Goal: Task Accomplishment & Management: Complete application form

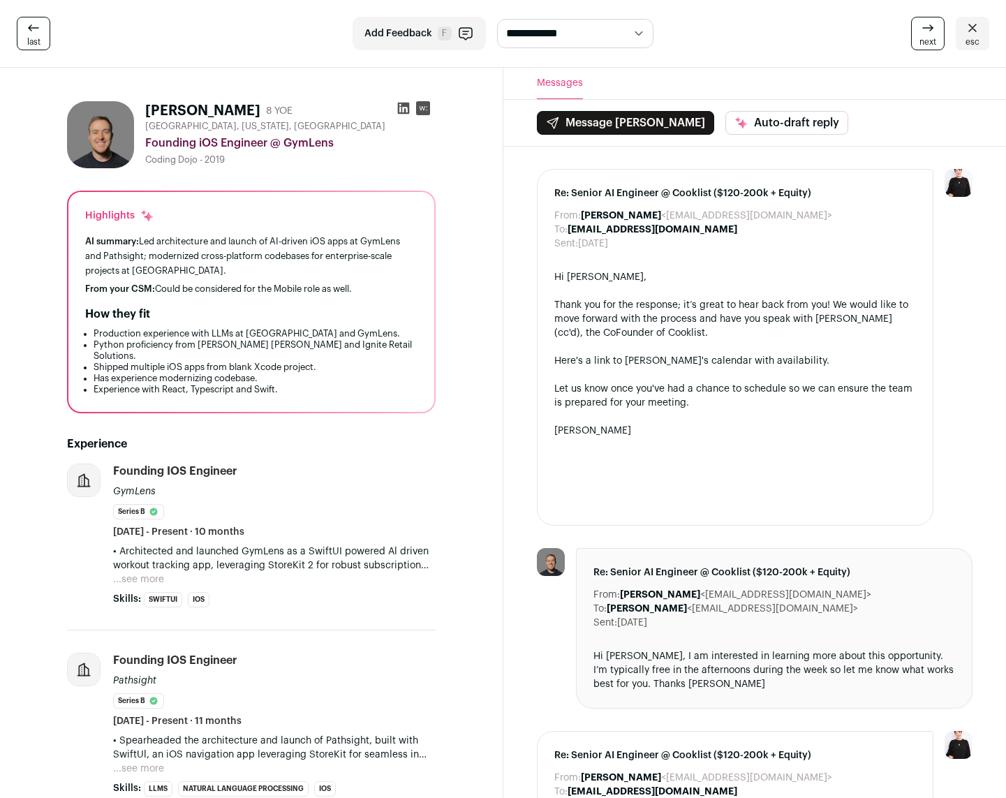
click at [152, 573] on button "...see more" at bounding box center [138, 580] width 51 height 14
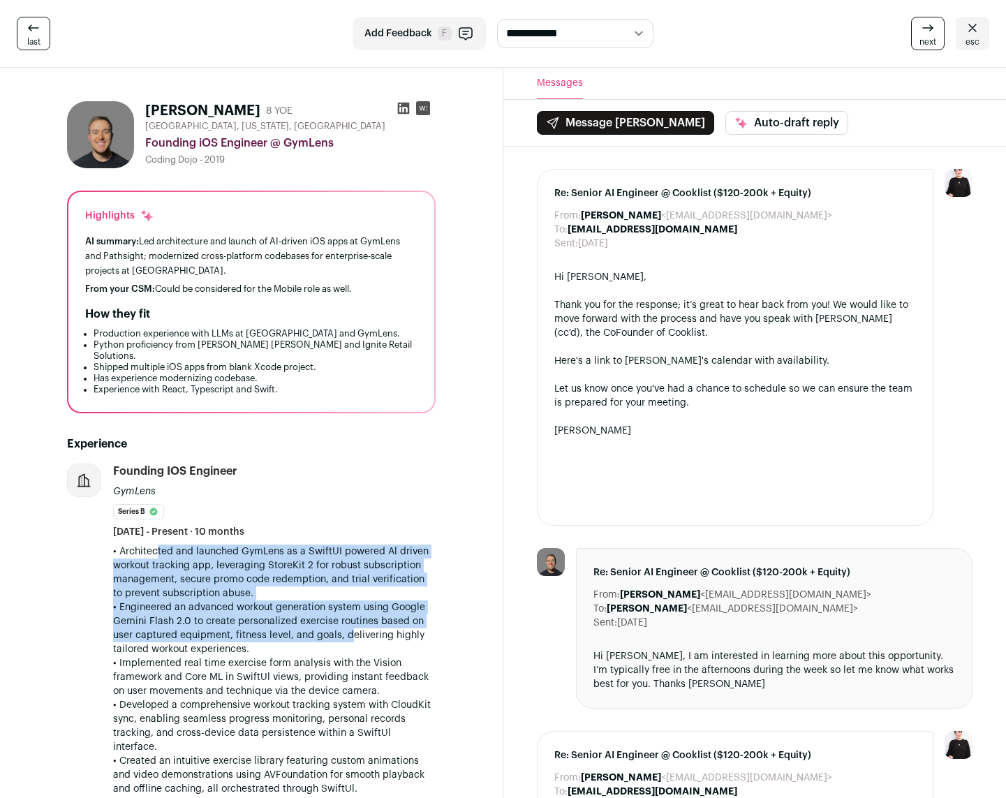
drag, startPoint x: 148, startPoint y: 540, endPoint x: 344, endPoint y: 629, distance: 214.7
click at [343, 629] on div "• Architected and launched GymLens as a SwiftUI powered Al driven workout track…" at bounding box center [274, 670] width 323 height 251
click at [344, 629] on p "• Engineered an advanced workout generation system using Google Gemini Flash 2.…" at bounding box center [274, 628] width 323 height 56
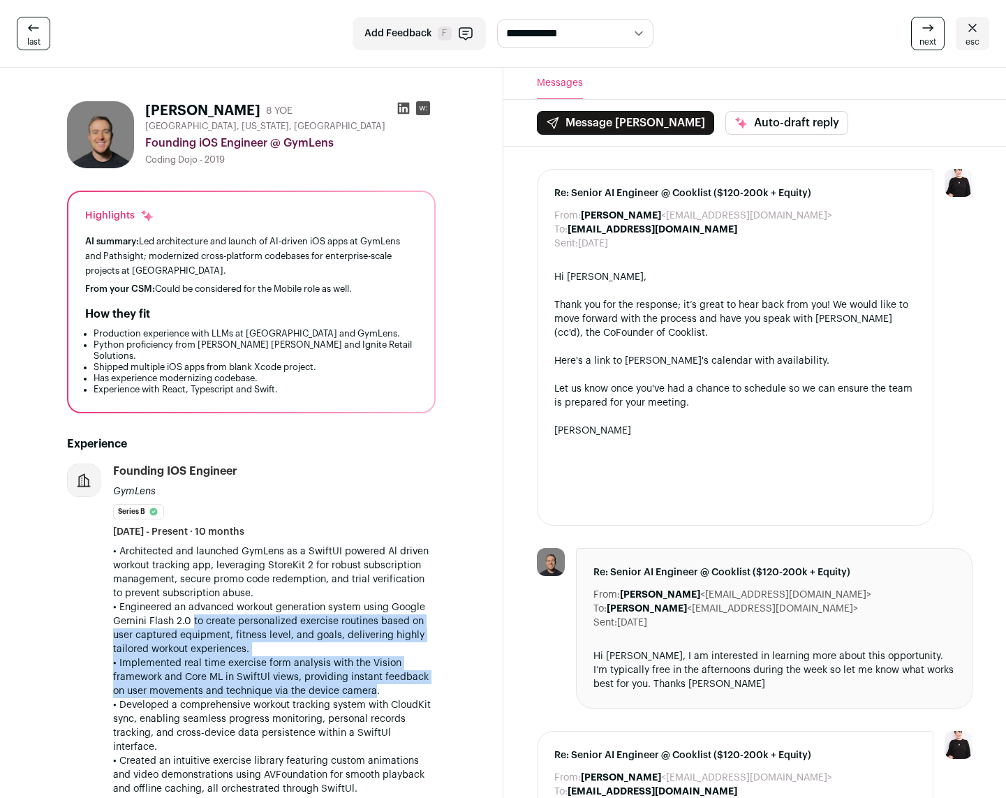
drag, startPoint x: 189, startPoint y: 610, endPoint x: 369, endPoint y: 681, distance: 193.7
click at [369, 681] on div "• Architected and launched GymLens as a SwiftUI powered Al driven workout track…" at bounding box center [274, 670] width 323 height 251
click at [369, 681] on p "• Implemented real time exercise form analysis with the Vision framework and Co…" at bounding box center [274, 677] width 323 height 42
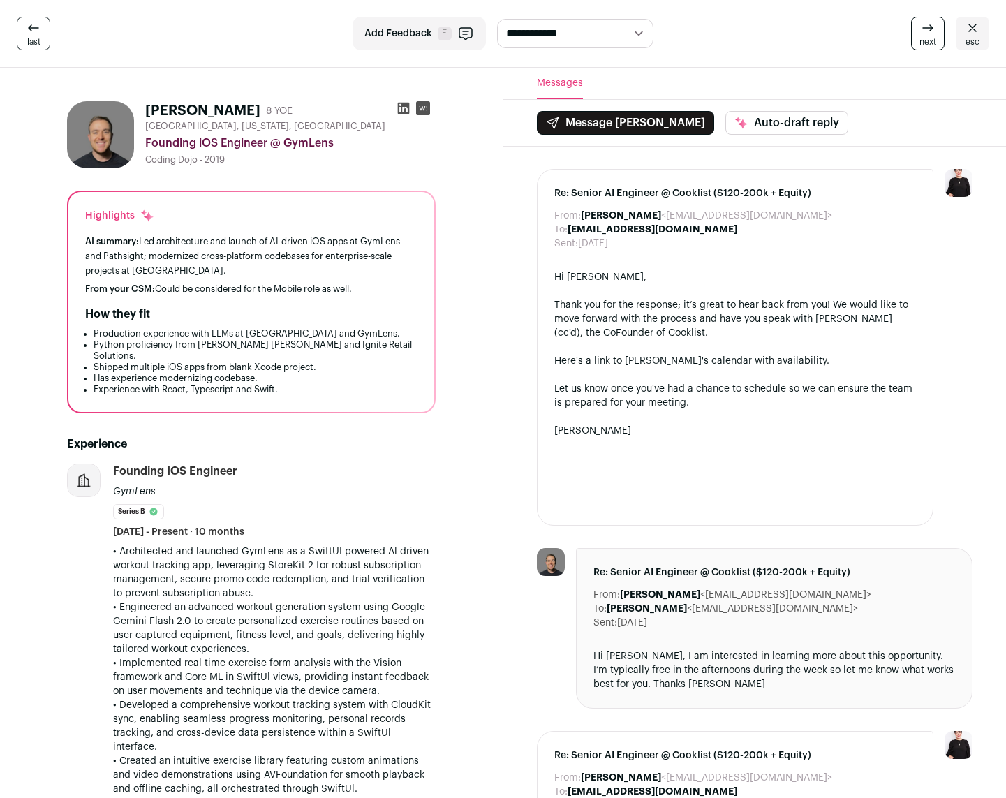
scroll to position [69, 0]
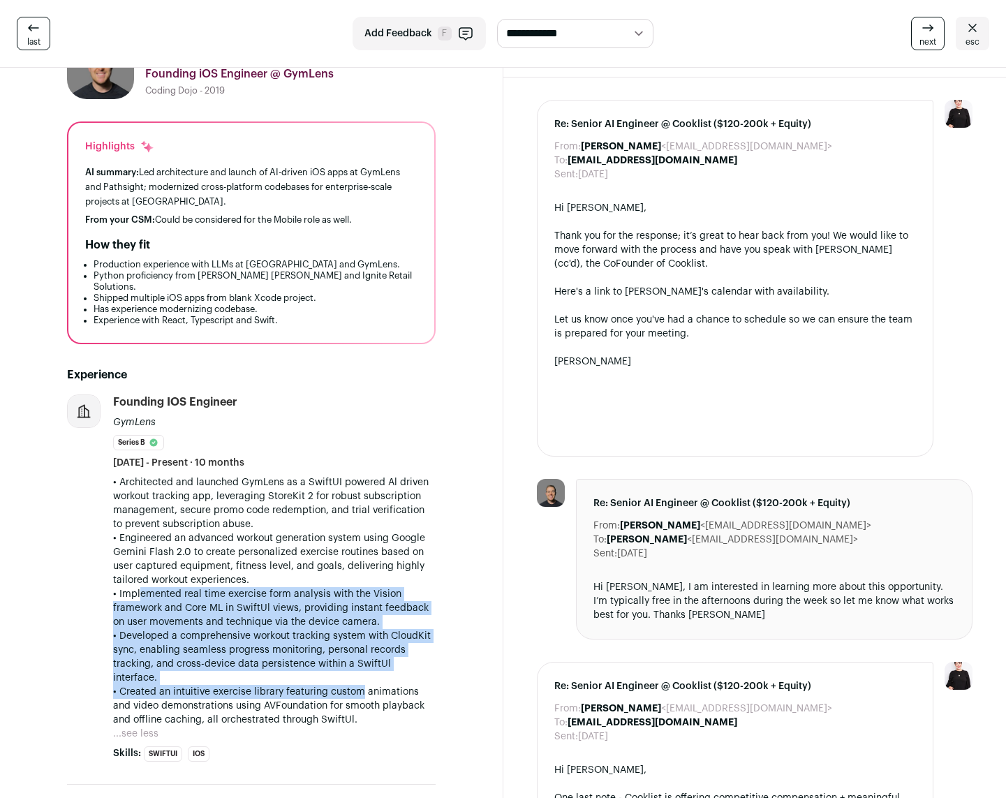
drag, startPoint x: 136, startPoint y: 581, endPoint x: 351, endPoint y: 666, distance: 231.3
click at [351, 666] on div "• Architected and launched GymLens as a SwiftUI powered Al driven workout track…" at bounding box center [274, 600] width 323 height 251
click at [351, 685] on p "• Created an intuitive exercise library featuring custom animations and video d…" at bounding box center [274, 706] width 323 height 42
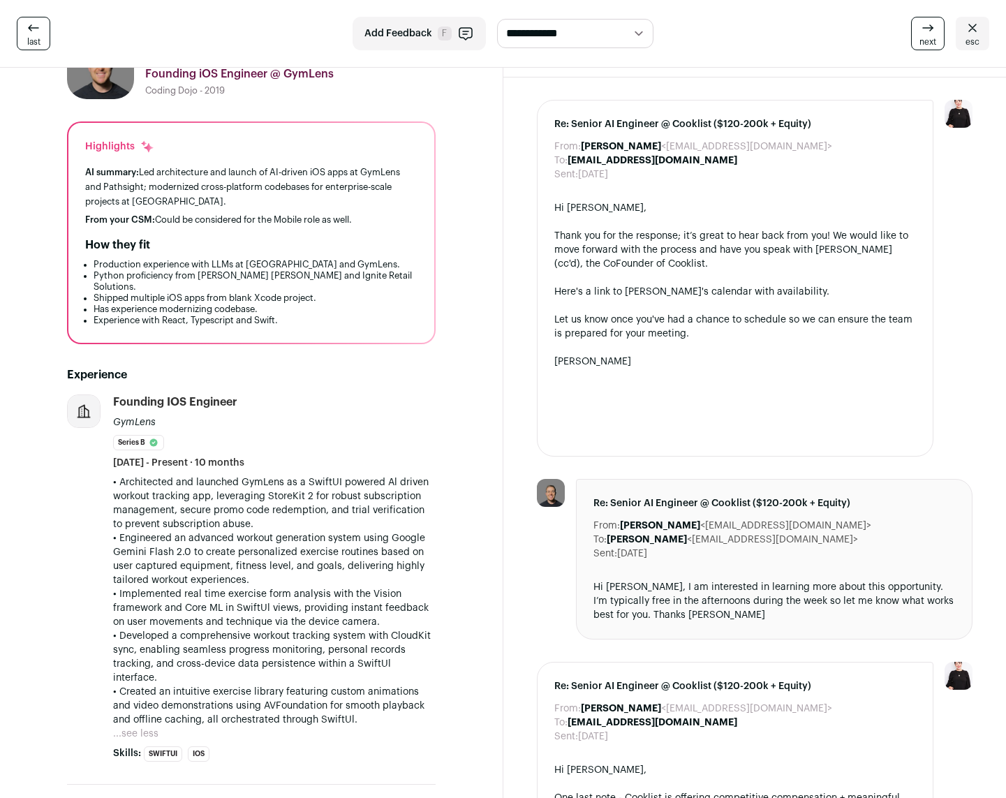
scroll to position [0, 0]
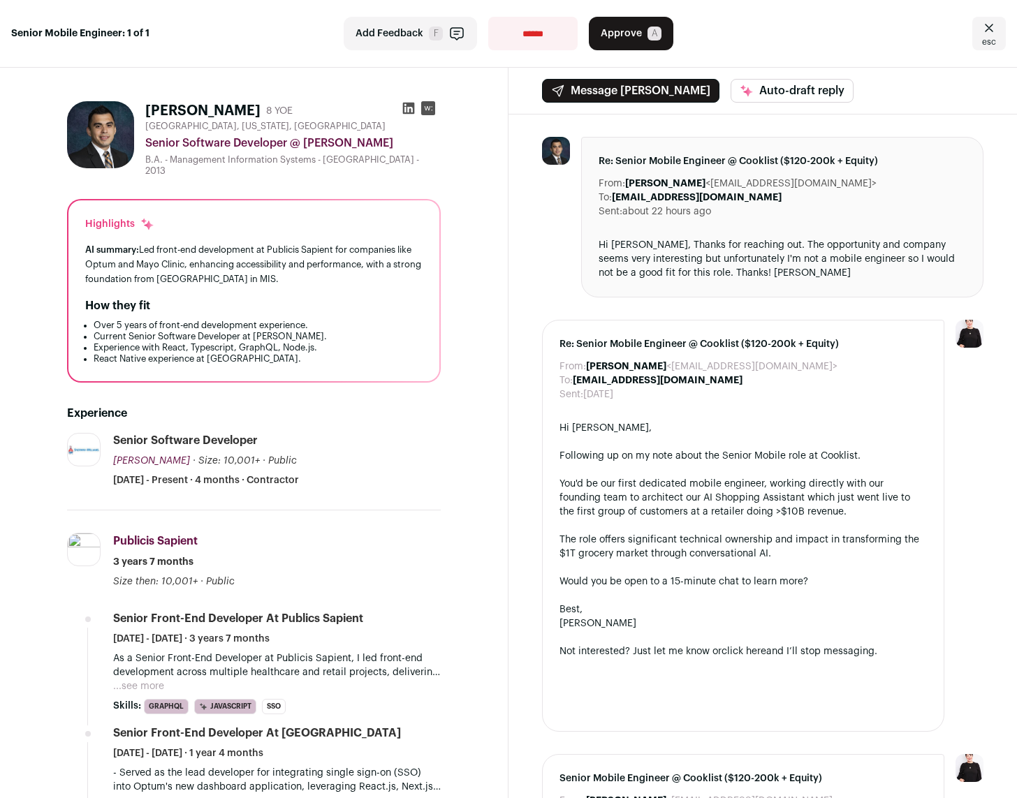
scroll to position [95, 0]
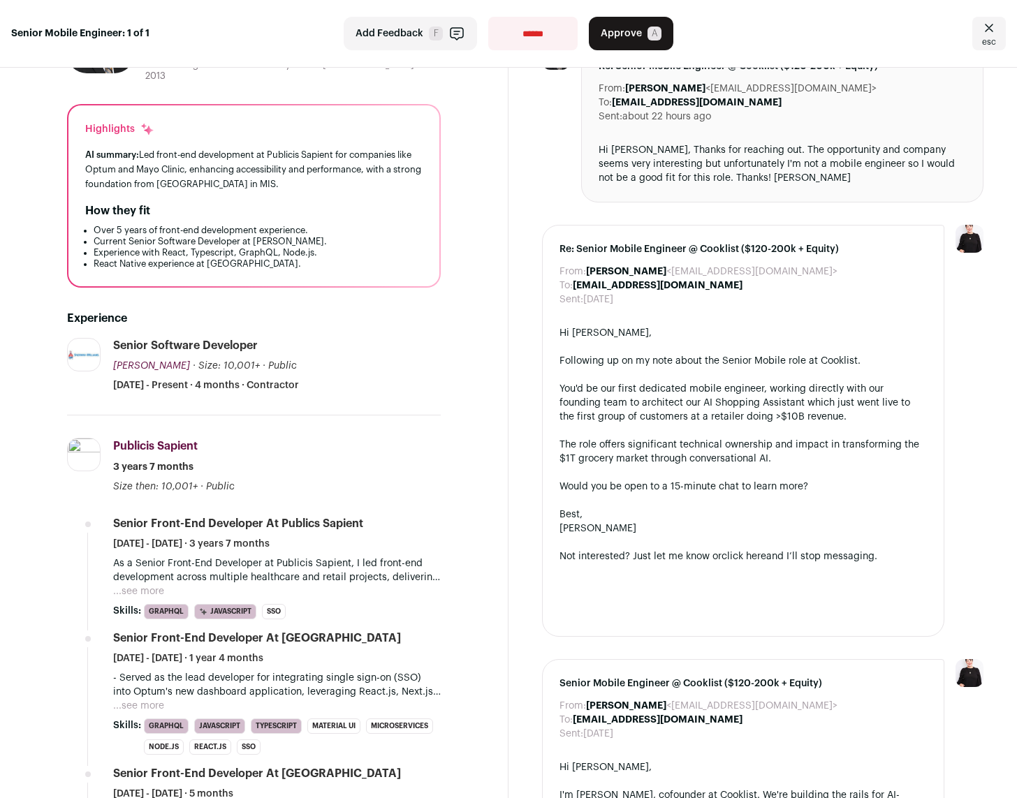
click at [154, 585] on button "...see more" at bounding box center [138, 591] width 51 height 14
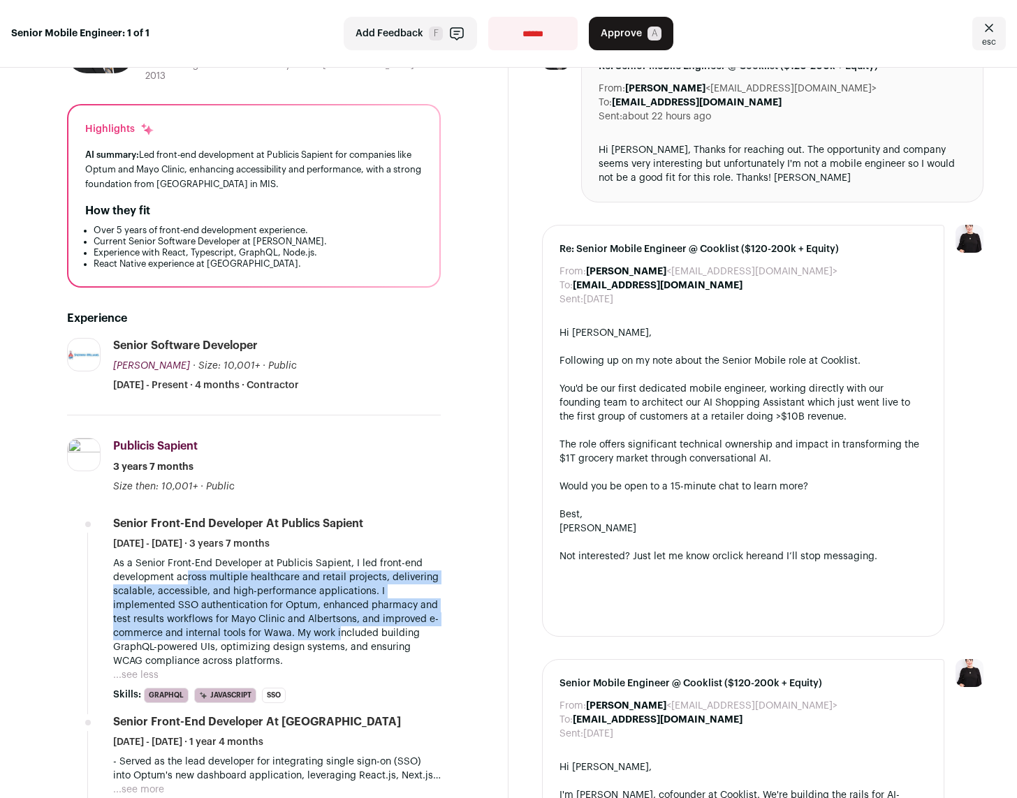
drag, startPoint x: 186, startPoint y: 572, endPoint x: 338, endPoint y: 626, distance: 160.8
click at [338, 626] on p "As a Senior Front-End Developer at Publicis Sapient, I led front-end developmen…" at bounding box center [276, 612] width 327 height 112
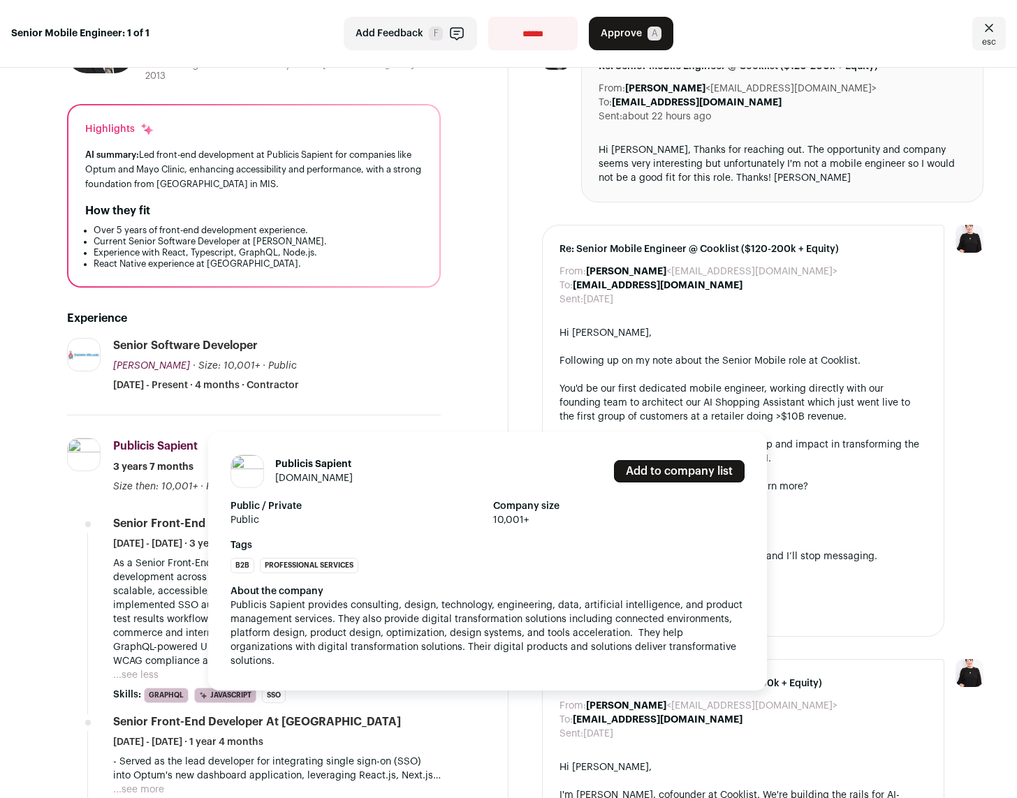
click at [313, 478] on link "publicissapient.com" at bounding box center [314, 478] width 78 height 10
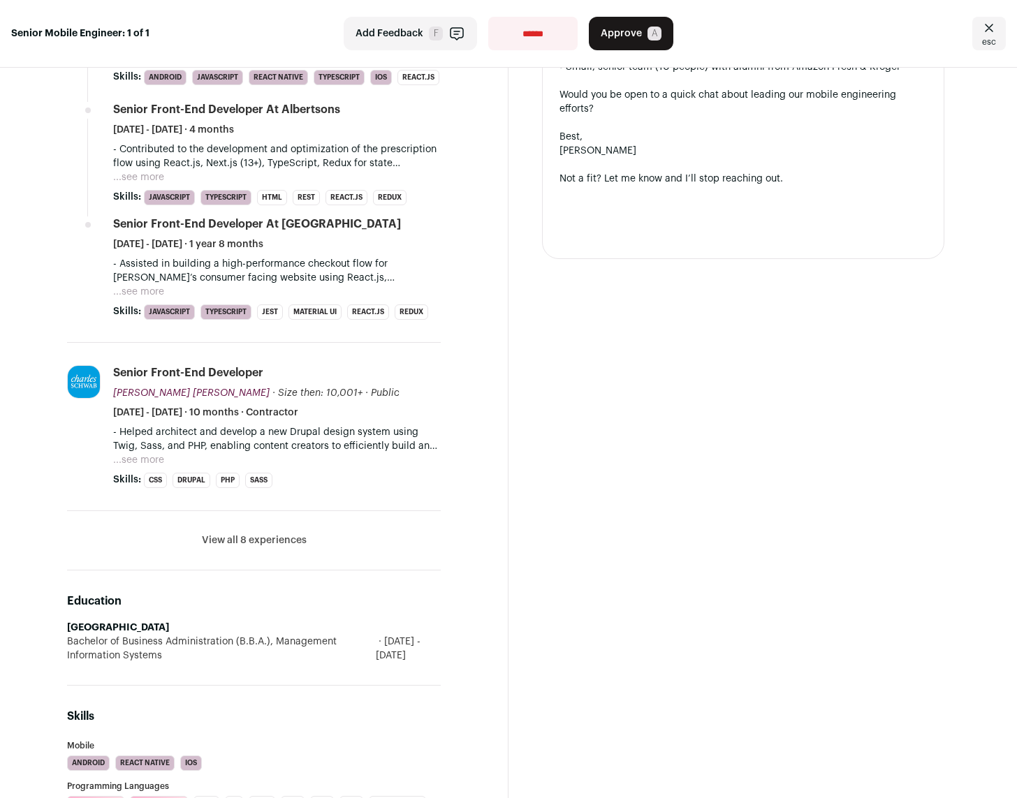
scroll to position [1136, 0]
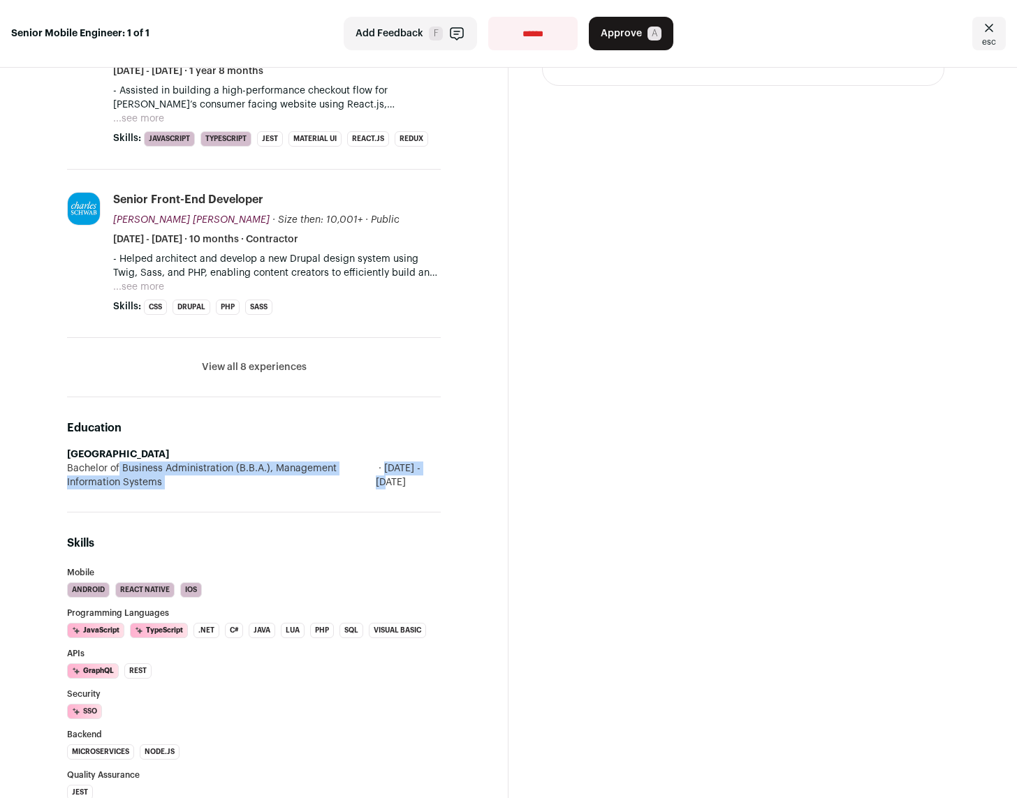
drag, startPoint x: 78, startPoint y: 480, endPoint x: 195, endPoint y: 503, distance: 120.1
click at [195, 503] on div "Education Baylor University Bachelor of Business Administration (B.B.A.), Manag…" at bounding box center [254, 454] width 374 height 115
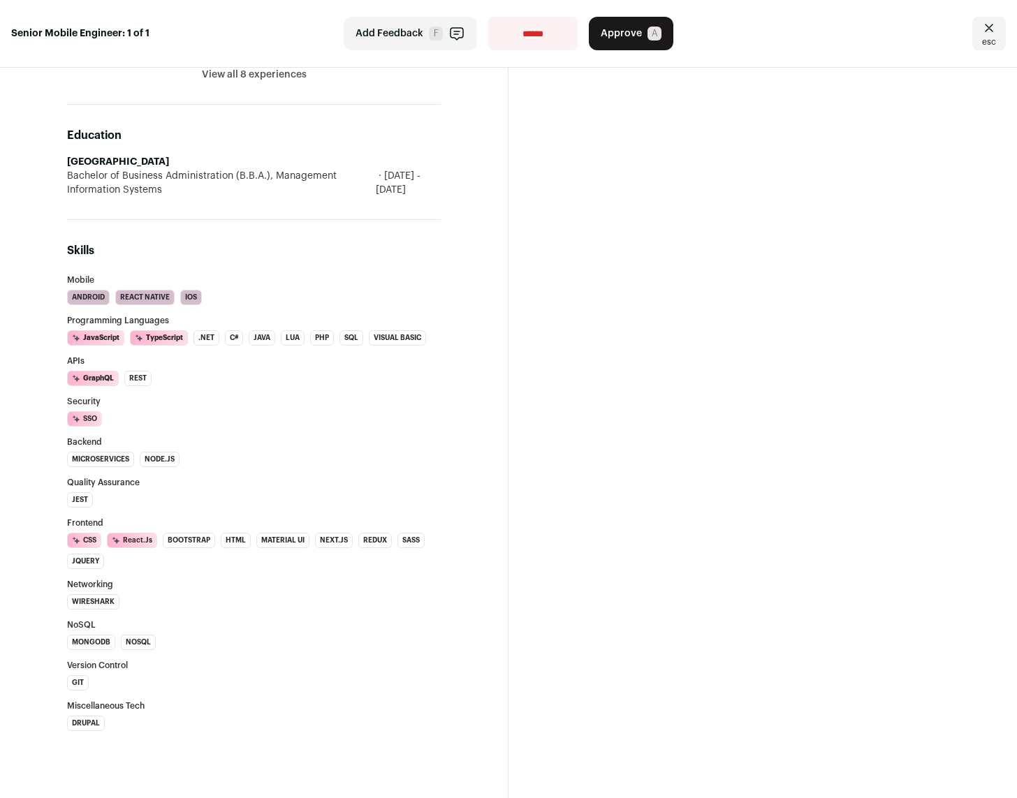
scroll to position [1147, 0]
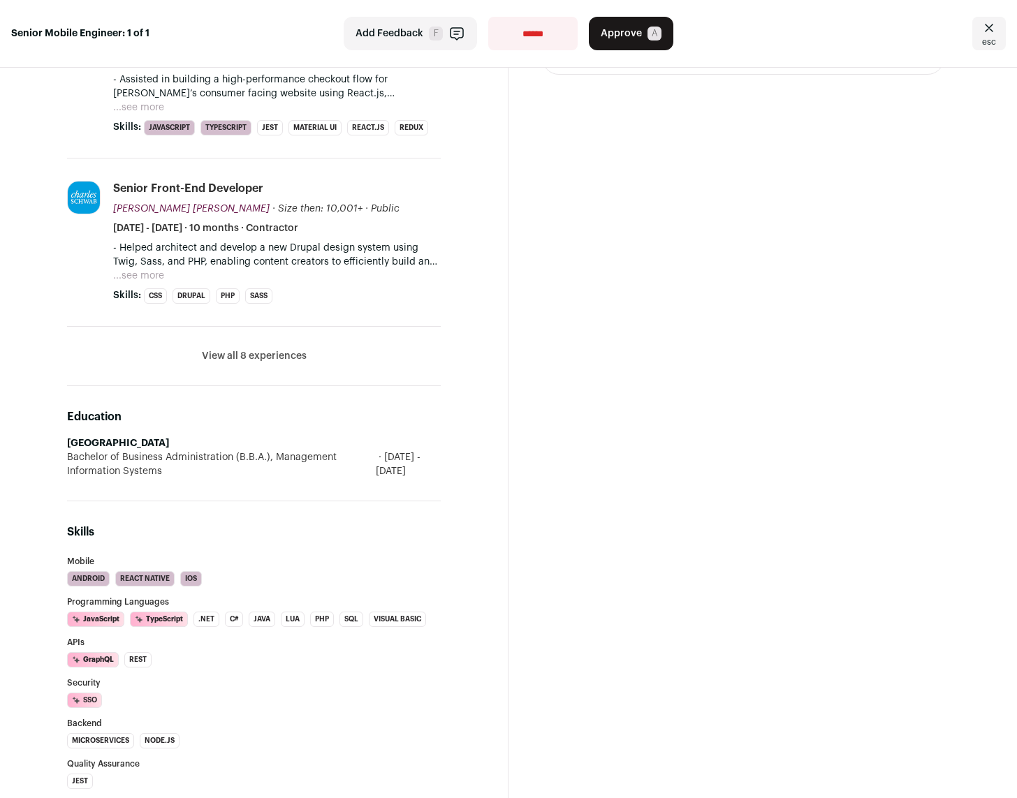
click at [272, 363] on button "View all 8 experiences" at bounding box center [254, 356] width 105 height 14
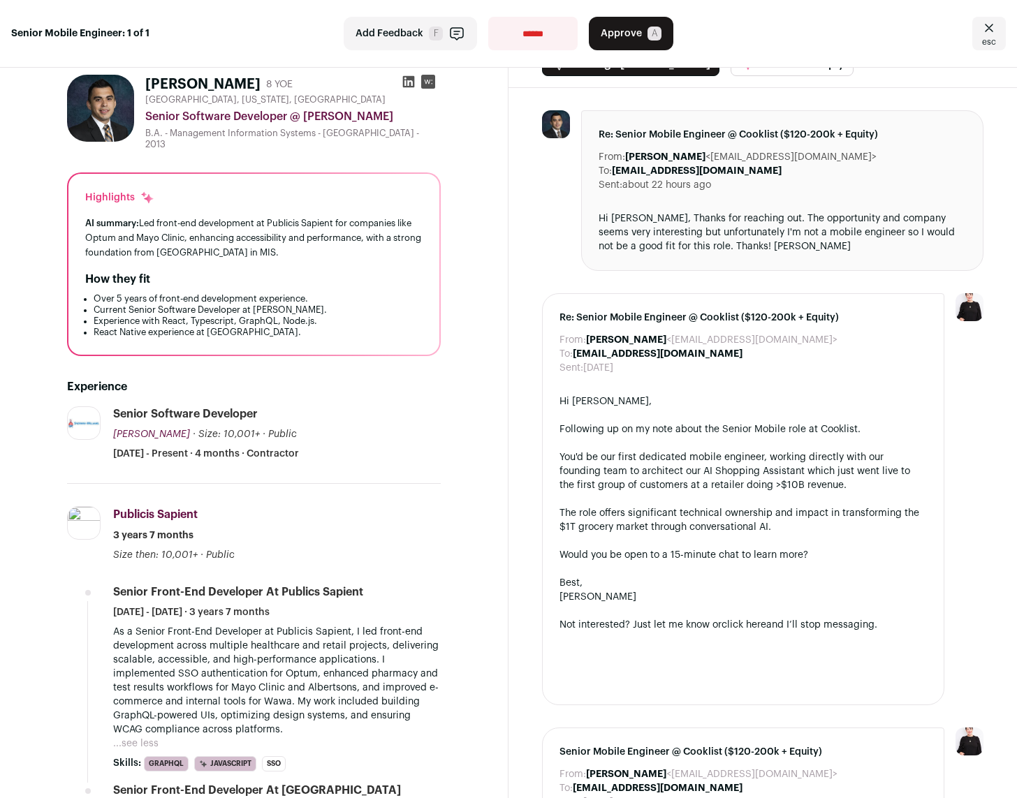
scroll to position [0, 0]
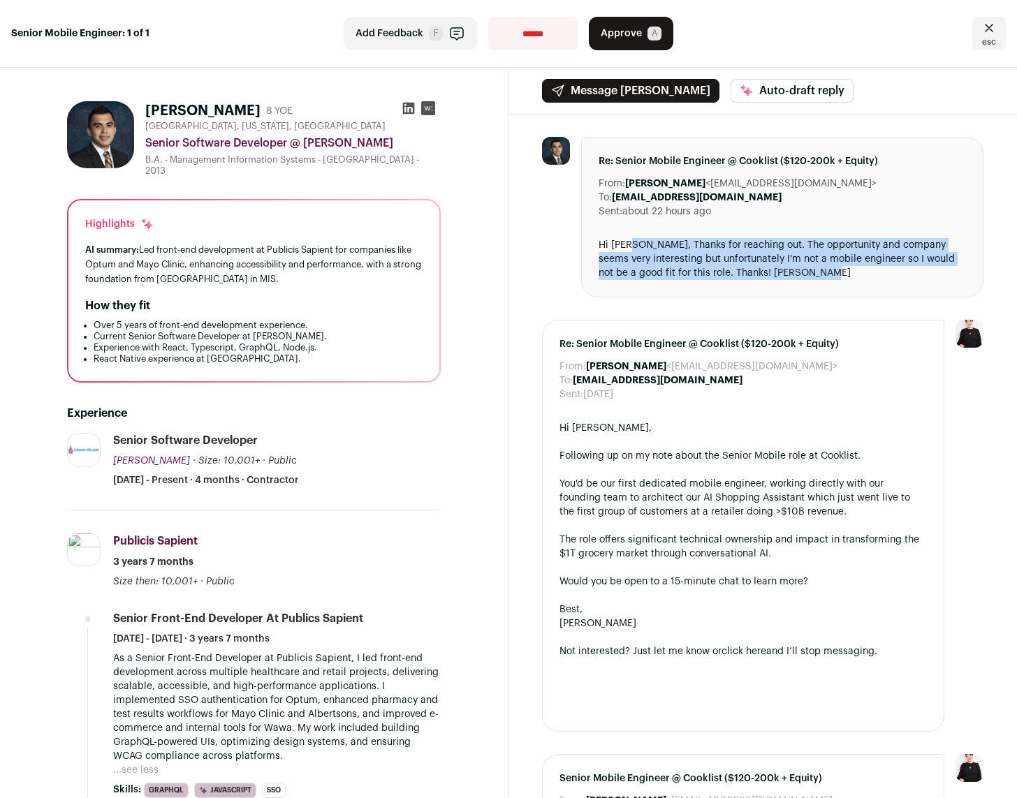
drag, startPoint x: 630, startPoint y: 251, endPoint x: 839, endPoint y: 269, distance: 208.9
click at [839, 269] on div "Hi Bandon, Thanks for reaching out. The opportunity and company seems very inte…" at bounding box center [781, 259] width 367 height 42
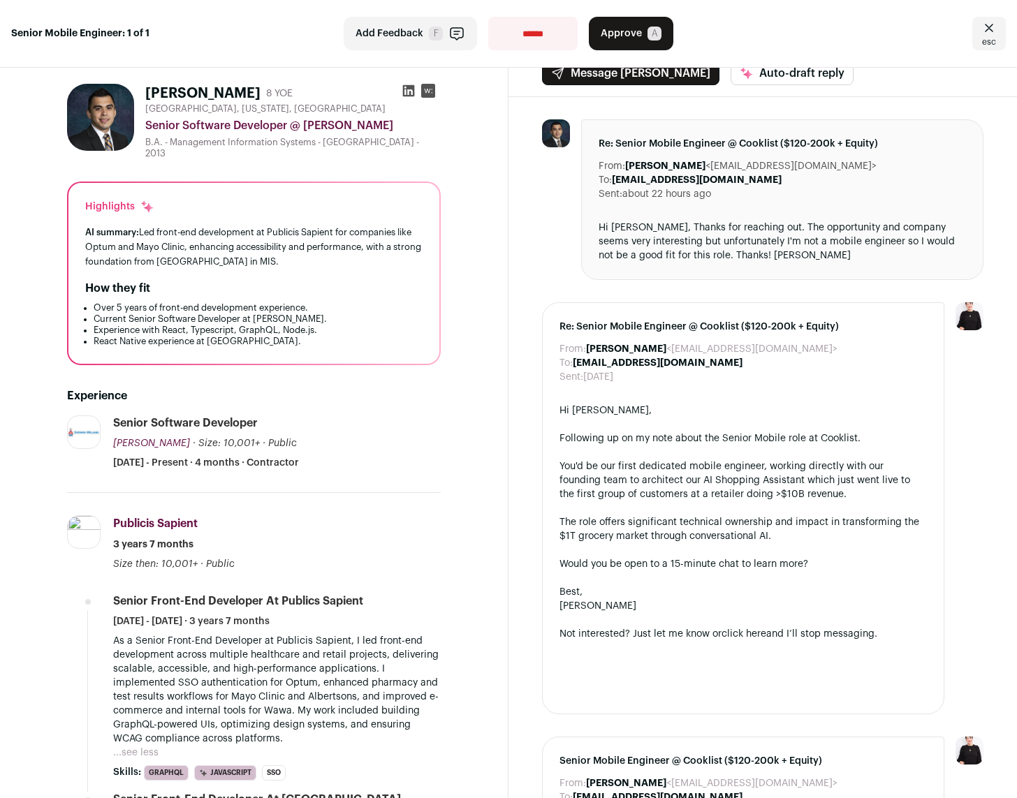
scroll to position [193, 0]
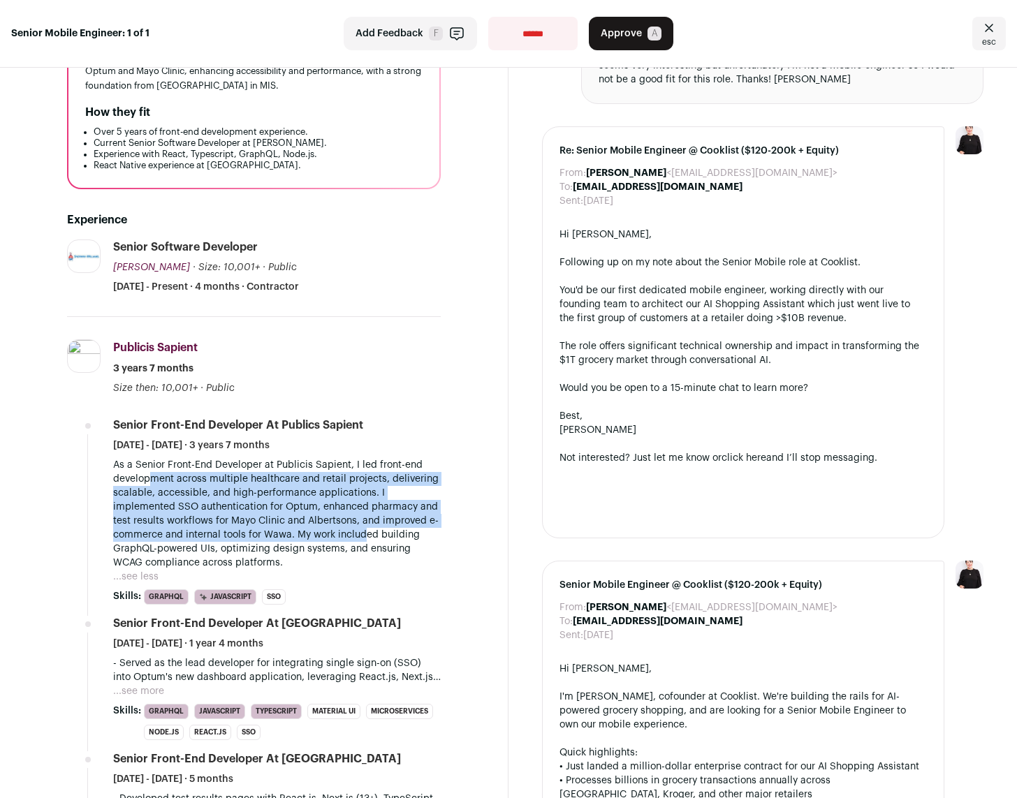
drag, startPoint x: 150, startPoint y: 470, endPoint x: 366, endPoint y: 529, distance: 223.6
click at [366, 529] on p "As a Senior Front-End Developer at Publicis Sapient, I led front-end developmen…" at bounding box center [276, 514] width 327 height 112
drag, startPoint x: 184, startPoint y: 501, endPoint x: 237, endPoint y: 525, distance: 57.8
click at [236, 525] on p "As a Senior Front-End Developer at Publicis Sapient, I led front-end developmen…" at bounding box center [276, 514] width 327 height 112
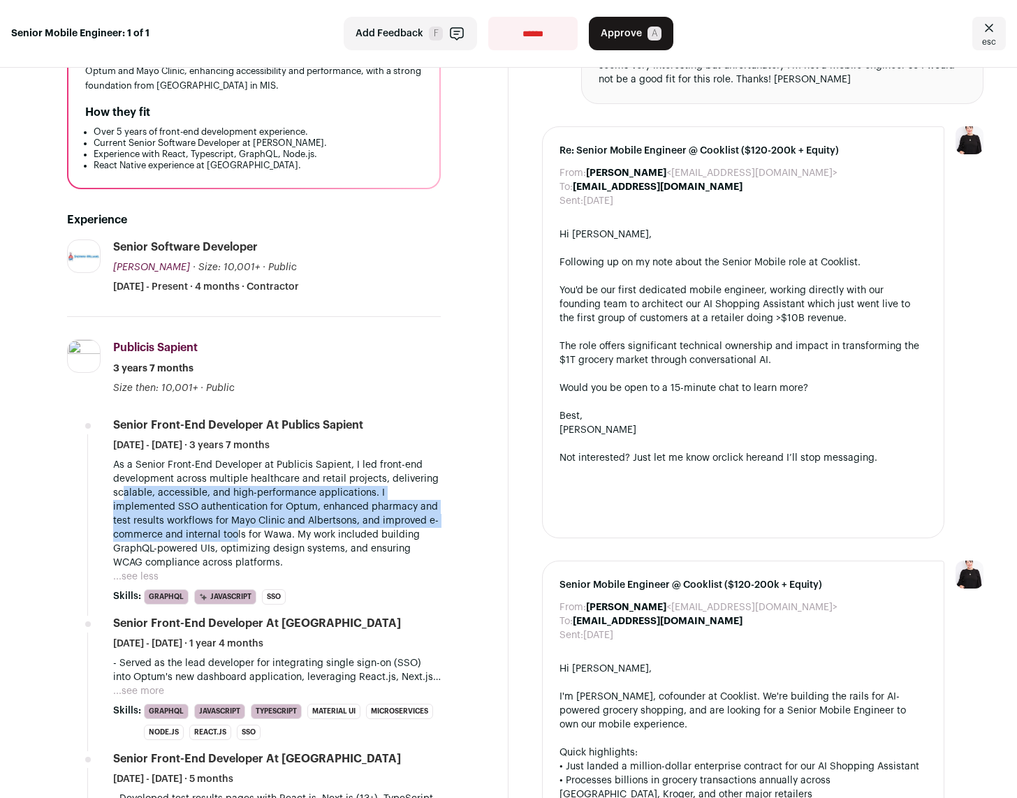
click at [237, 525] on p "As a Senior Front-End Developer at Publicis Sapient, I led front-end developmen…" at bounding box center [276, 514] width 327 height 112
drag, startPoint x: 259, startPoint y: 505, endPoint x: 304, endPoint y: 525, distance: 49.4
click at [304, 525] on p "As a Senior Front-End Developer at Publicis Sapient, I led front-end developmen…" at bounding box center [276, 514] width 327 height 112
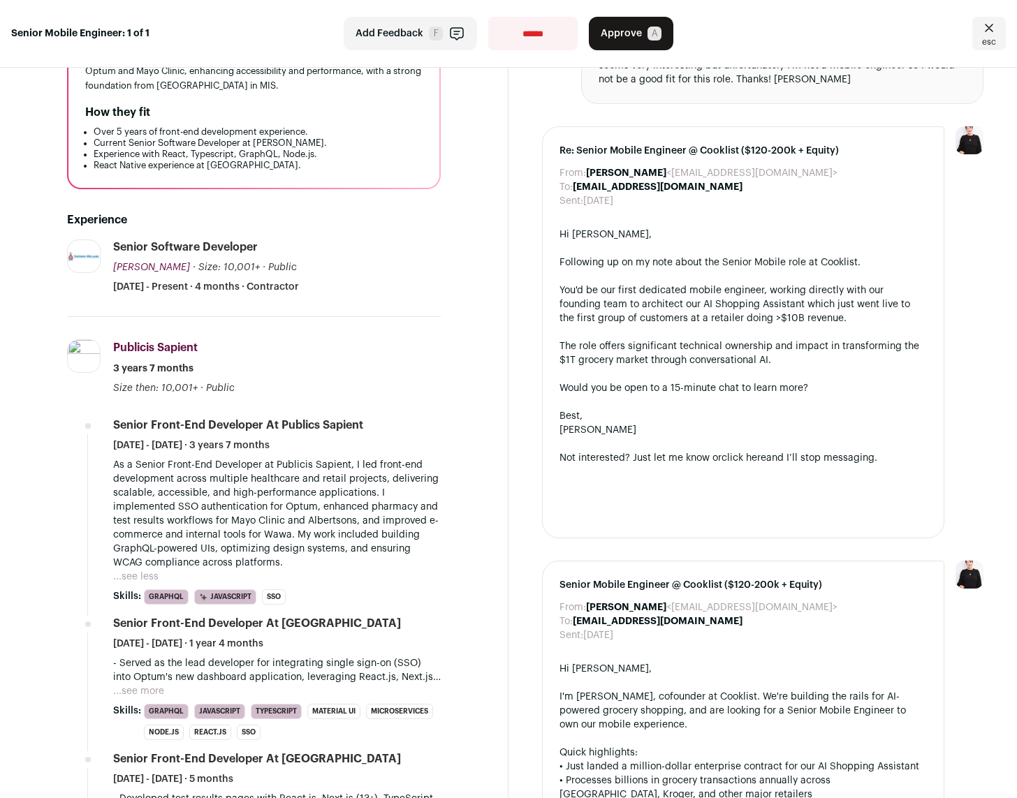
click at [158, 684] on button "...see more" at bounding box center [138, 691] width 51 height 14
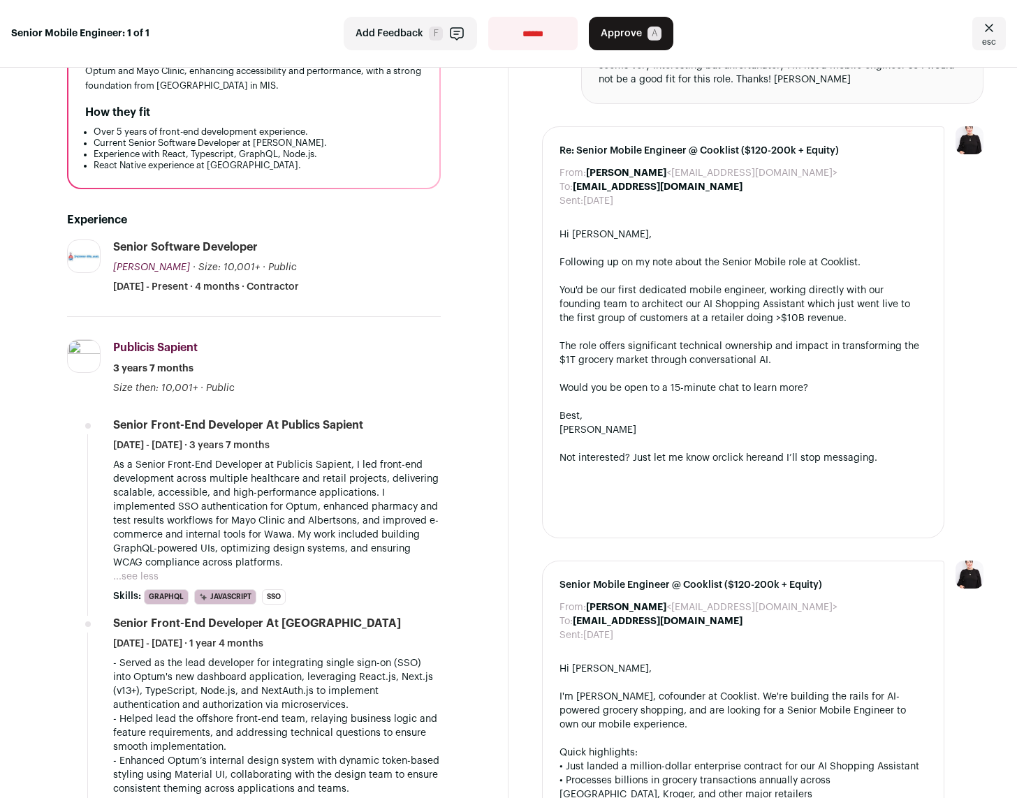
scroll to position [361, 0]
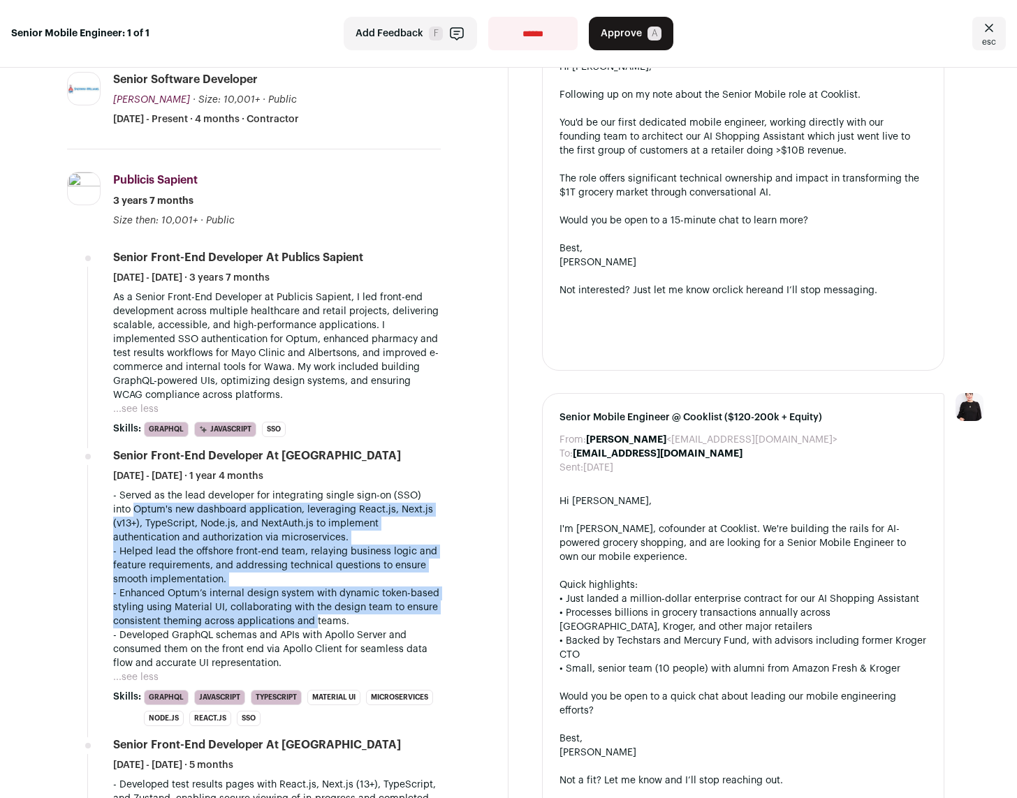
drag, startPoint x: 157, startPoint y: 520, endPoint x: 316, endPoint y: 614, distance: 185.0
click at [314, 614] on div "- Served as the lead developer for integrating single sign-on (SSO) into Optum'…" at bounding box center [276, 580] width 327 height 182
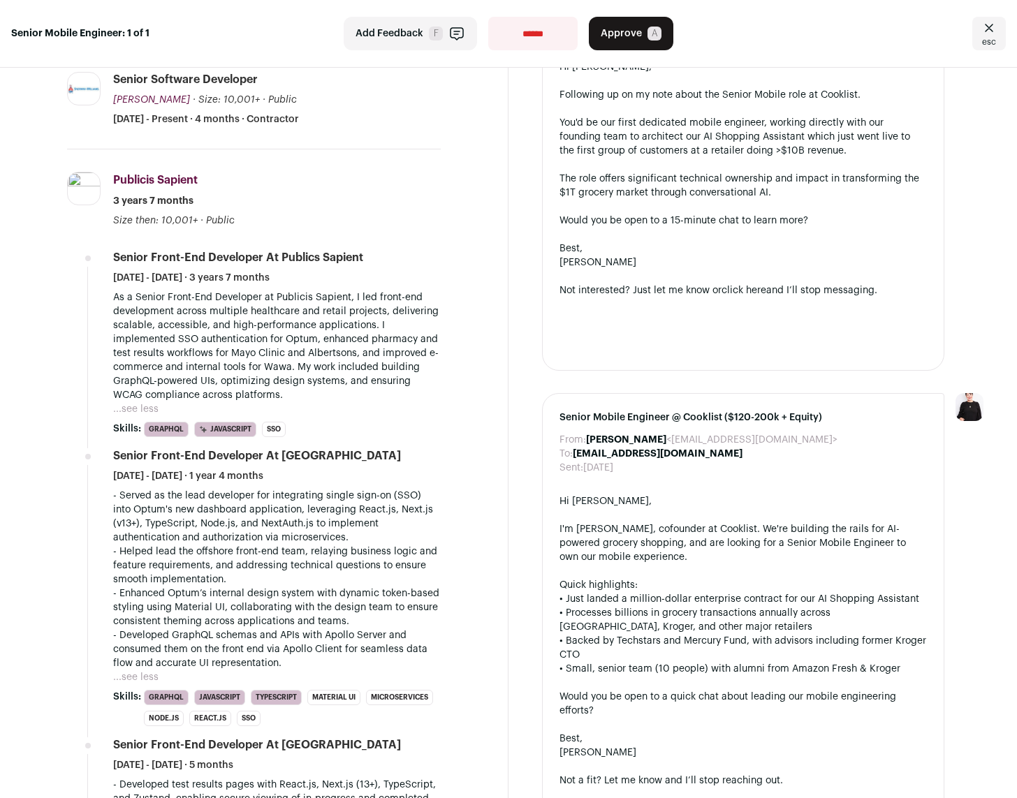
click at [318, 615] on p "- Enhanced Optum’s internal design system with dynamic token-based styling usin…" at bounding box center [276, 607] width 327 height 42
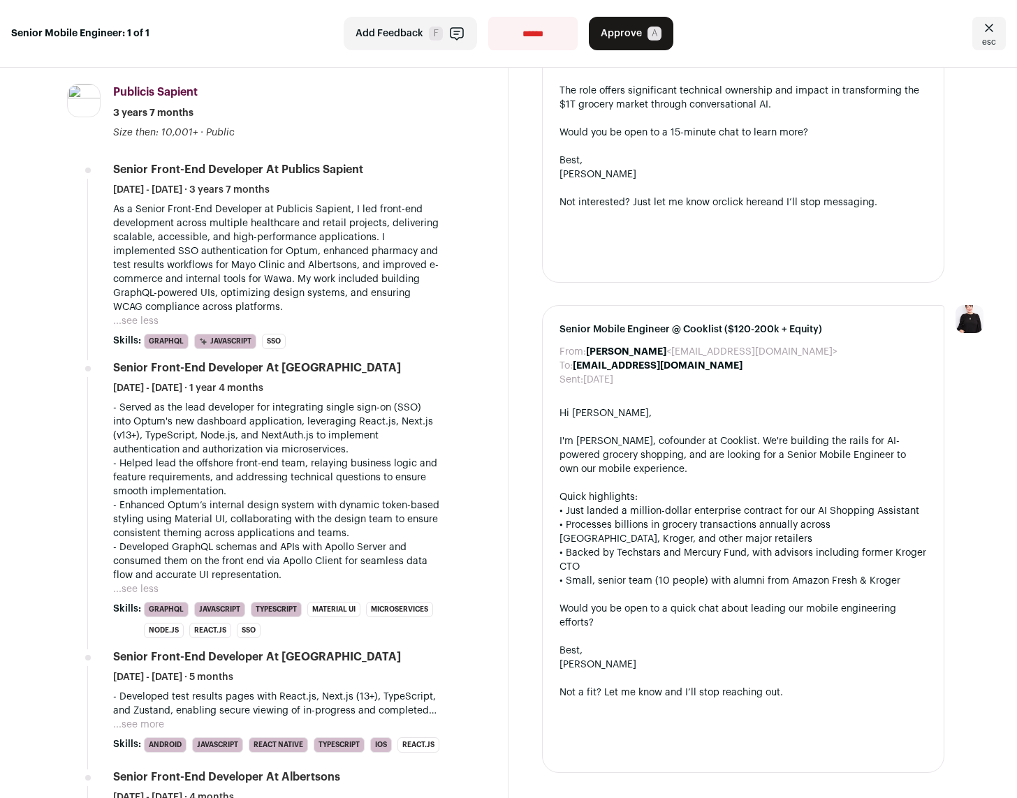
scroll to position [458, 0]
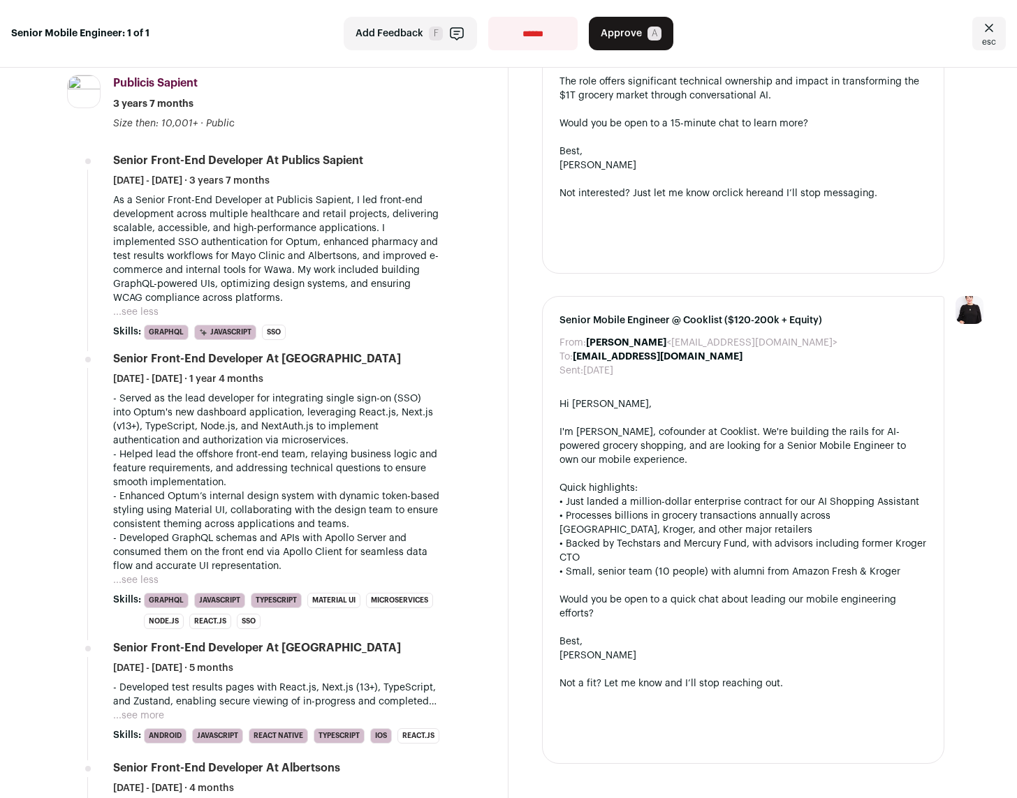
click at [152, 709] on button "...see more" at bounding box center [138, 716] width 51 height 14
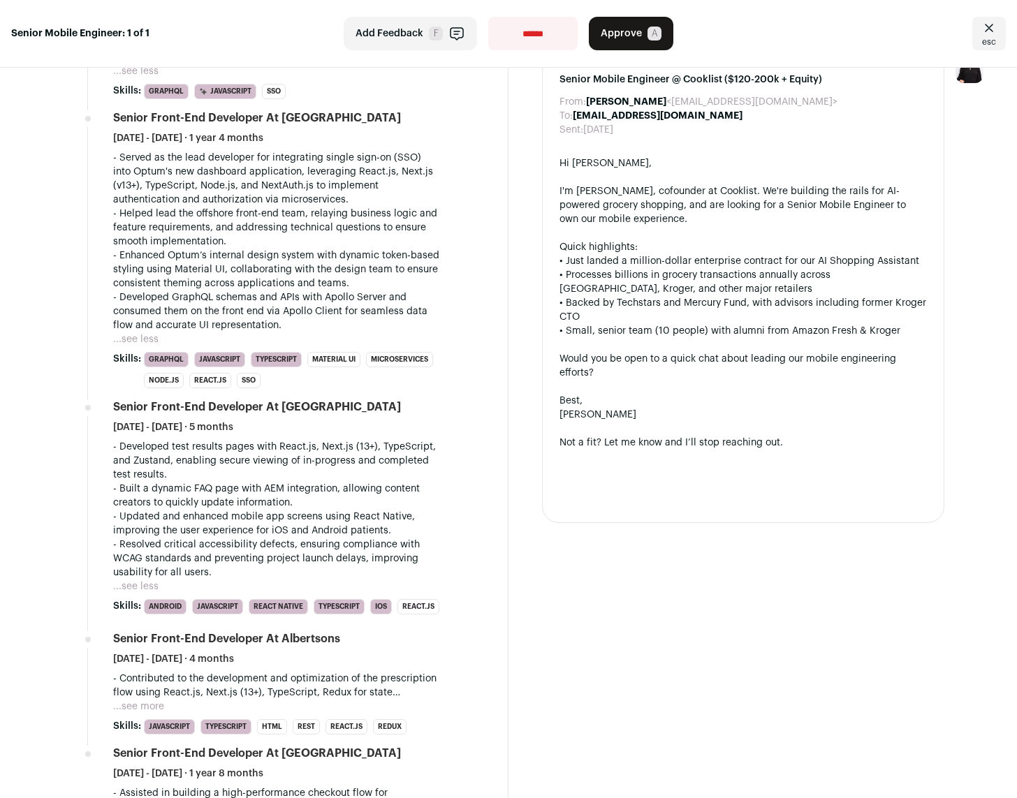
scroll to position [788, 0]
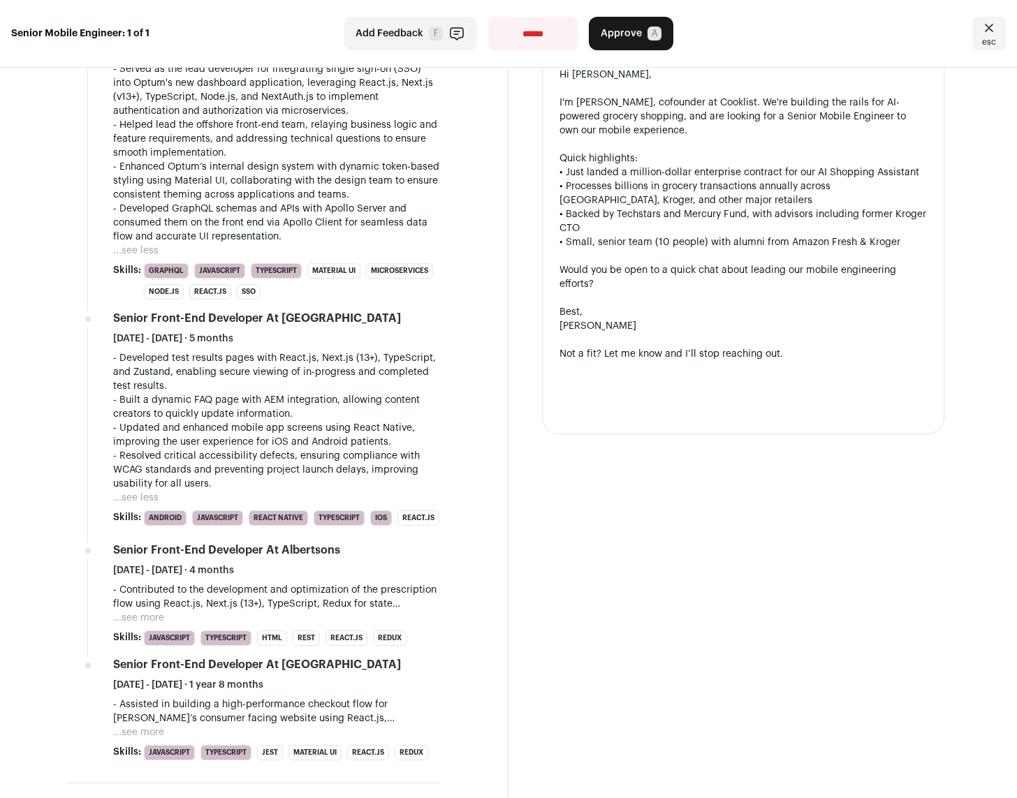
click at [153, 625] on button "...see more" at bounding box center [138, 618] width 51 height 14
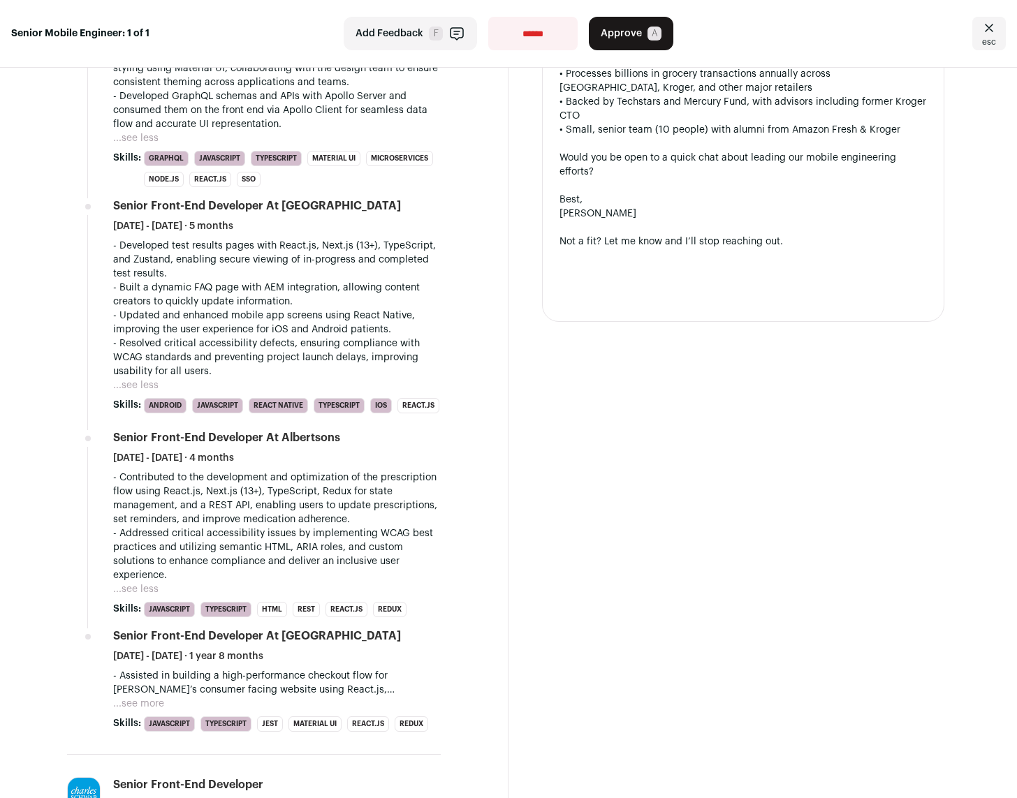
scroll to position [1267, 0]
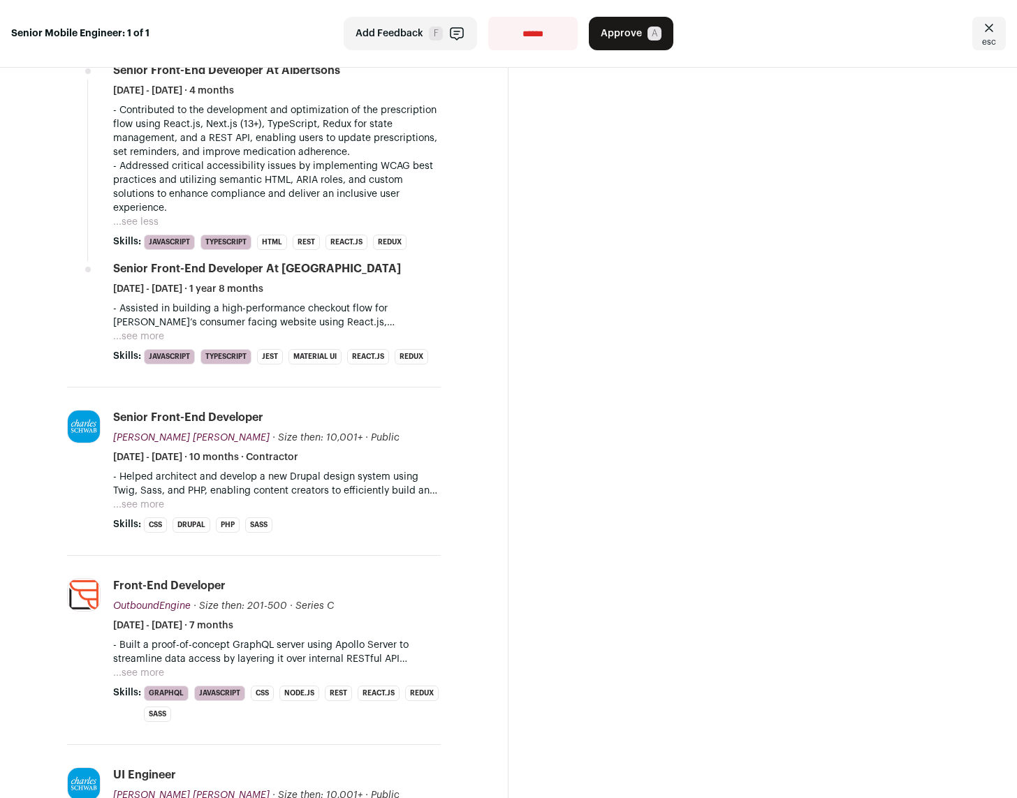
click at [151, 344] on button "...see more" at bounding box center [138, 337] width 51 height 14
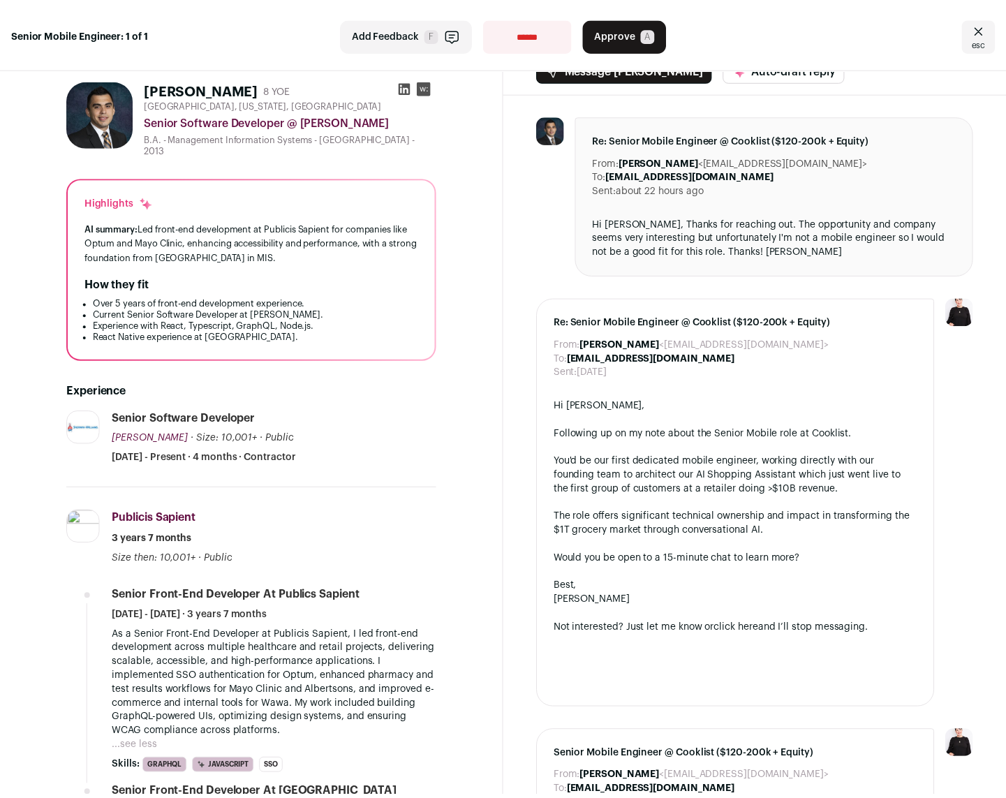
scroll to position [0, 0]
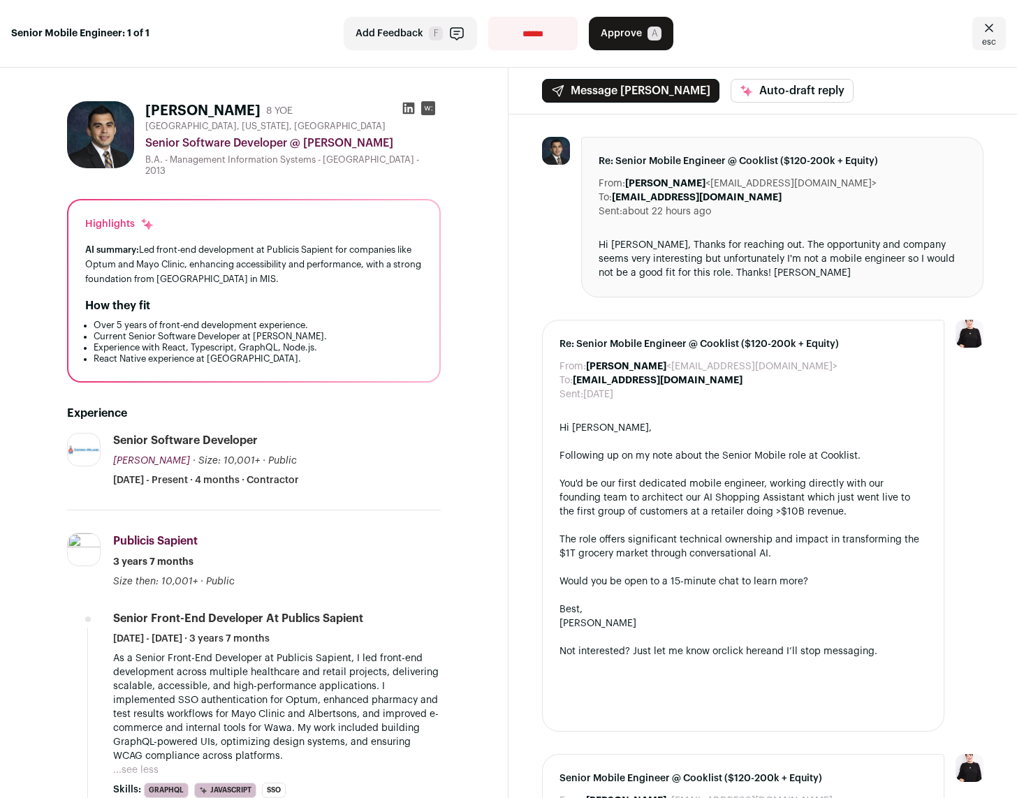
click at [613, 34] on span "Approve" at bounding box center [620, 34] width 41 height 14
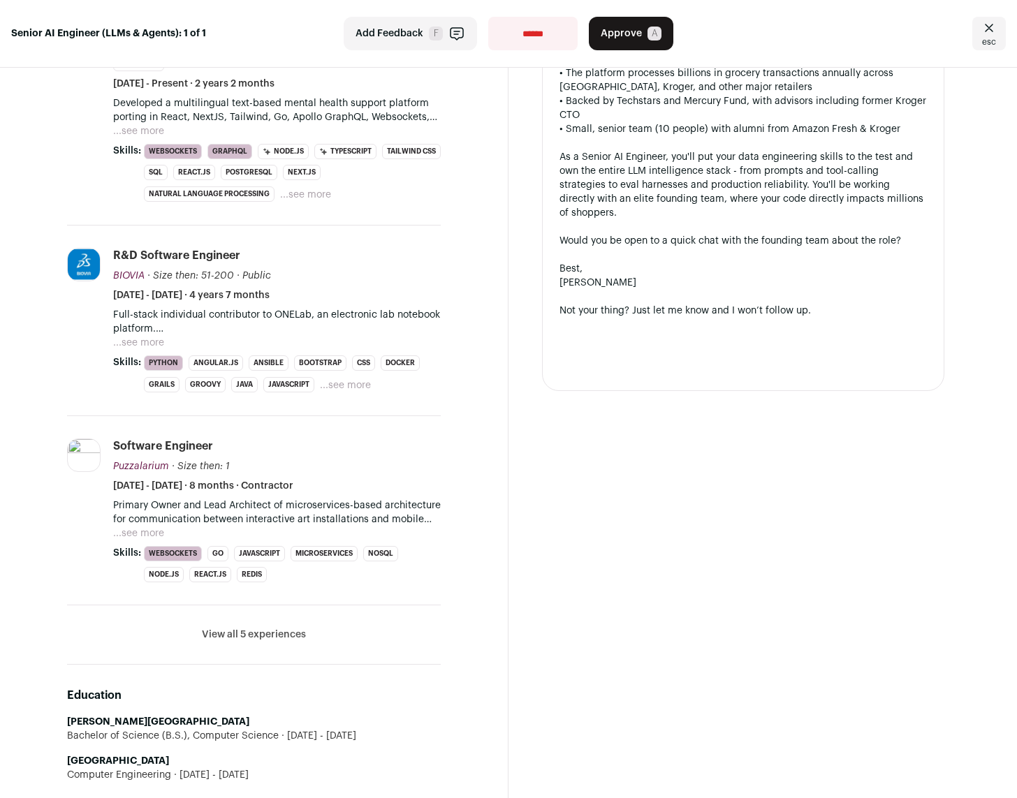
scroll to position [720, 0]
